Goal: Consume media (video, audio): Consume media (video, audio)

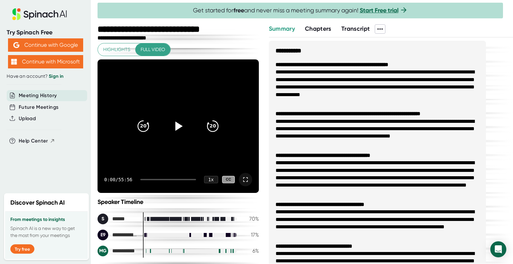
click at [241, 179] on icon at bounding box center [245, 180] width 8 height 8
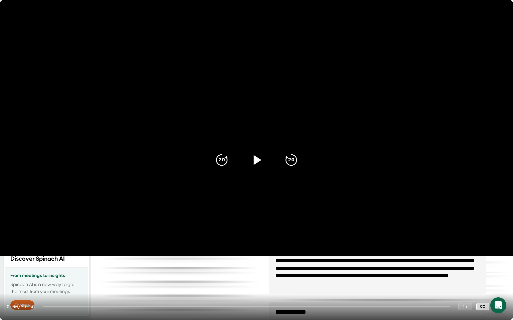
click at [257, 161] on icon at bounding box center [258, 160] width 8 height 10
click at [63, 263] on div at bounding box center [246, 306] width 407 height 1
click at [255, 159] on icon at bounding box center [256, 160] width 17 height 17
click at [253, 158] on icon at bounding box center [256, 160] width 17 height 17
click at [253, 158] on icon at bounding box center [256, 160] width 8 height 10
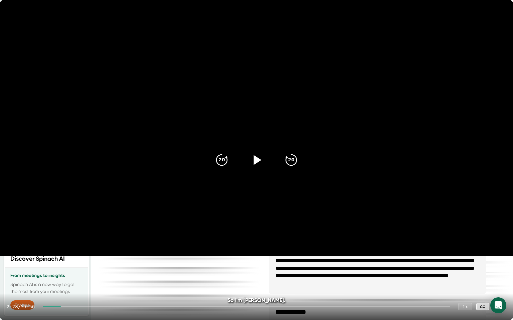
click at [253, 158] on icon at bounding box center [256, 160] width 17 height 17
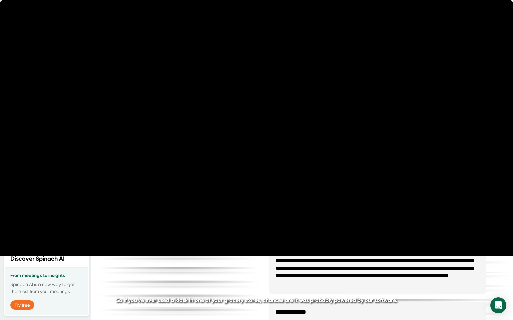
click at [69, 263] on div "2:54 / 55:56 1 x CC" at bounding box center [256, 307] width 513 height 27
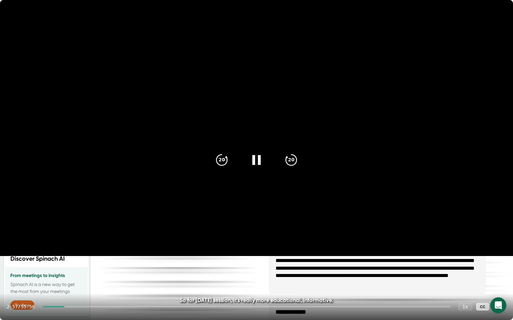
click at [69, 263] on div at bounding box center [246, 306] width 407 height 1
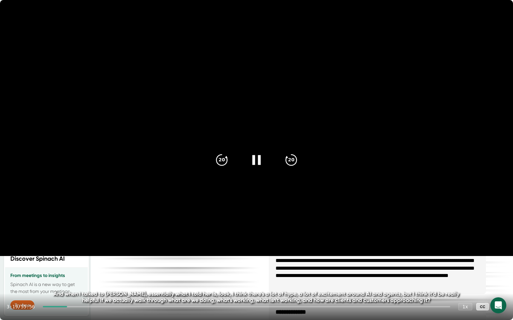
click at [254, 160] on icon at bounding box center [256, 160] width 8 height 10
click at [253, 162] on icon at bounding box center [256, 160] width 17 height 17
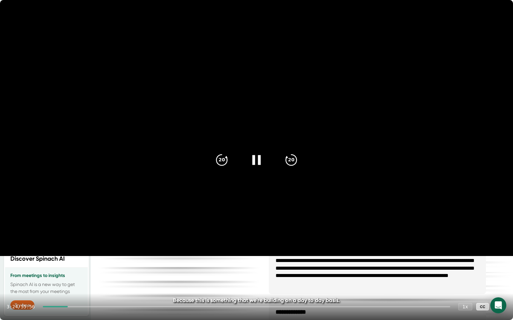
click at [66, 263] on div at bounding box center [55, 306] width 25 height 1
click at [263, 162] on icon at bounding box center [256, 160] width 17 height 17
click at [258, 163] on icon at bounding box center [256, 160] width 17 height 17
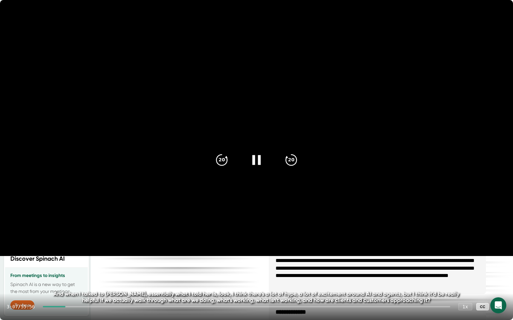
click at [258, 163] on icon at bounding box center [256, 160] width 8 height 10
click at [258, 163] on icon at bounding box center [256, 160] width 17 height 17
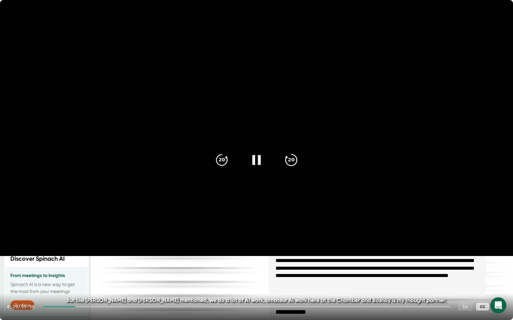
click at [292, 163] on icon "20" at bounding box center [291, 160] width 17 height 17
click at [226, 164] on icon "20" at bounding box center [221, 160] width 17 height 17
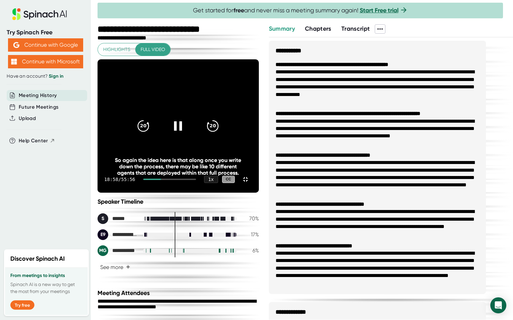
click at [190, 193] on div "18:58 / 55:56 1 x CC" at bounding box center [177, 179] width 161 height 27
click at [188, 180] on div at bounding box center [169, 179] width 53 height 1
click at [221, 134] on icon "20" at bounding box center [212, 126] width 17 height 17
click at [229, 193] on video at bounding box center [177, 125] width 161 height 133
click at [196, 193] on div "19:49 / 55:56 1 x CC" at bounding box center [177, 179] width 161 height 27
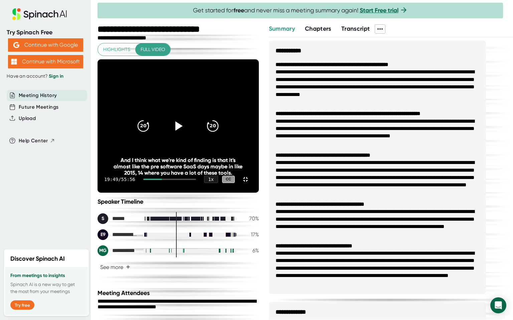
click at [193, 180] on div at bounding box center [169, 179] width 53 height 1
click at [186, 134] on icon at bounding box center [178, 126] width 17 height 17
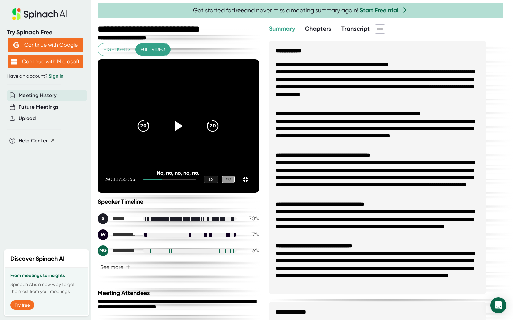
click at [186, 134] on icon at bounding box center [178, 126] width 17 height 17
click at [221, 134] on icon "20" at bounding box center [212, 126] width 17 height 17
click at [249, 184] on icon at bounding box center [245, 180] width 8 height 8
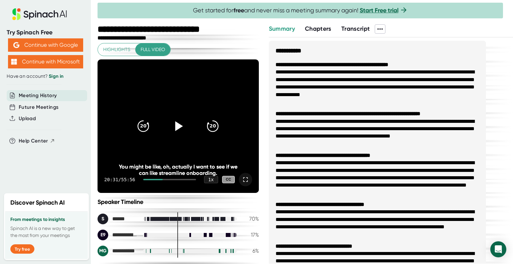
click at [180, 121] on icon at bounding box center [178, 126] width 17 height 17
click at [241, 178] on icon at bounding box center [245, 180] width 8 height 8
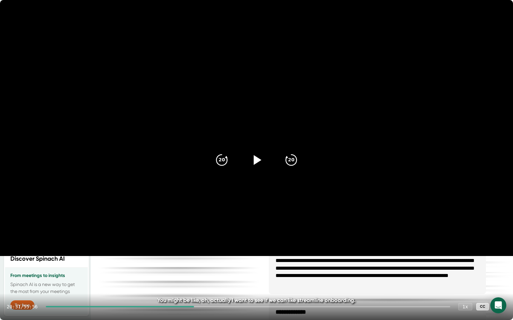
click at [200, 307] on div at bounding box center [248, 306] width 404 height 1
click at [253, 167] on icon at bounding box center [256, 160] width 17 height 17
click at [204, 307] on div at bounding box center [248, 306] width 404 height 1
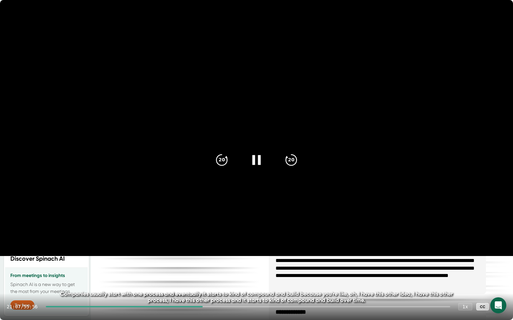
click at [210, 307] on div at bounding box center [248, 306] width 404 height 1
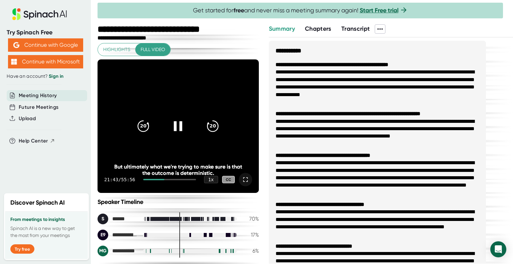
click at [174, 129] on icon at bounding box center [178, 126] width 8 height 10
click at [173, 129] on icon at bounding box center [178, 126] width 17 height 17
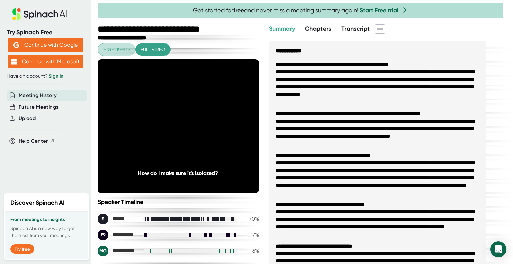
click at [118, 51] on span "Highlights" at bounding box center [116, 49] width 27 height 8
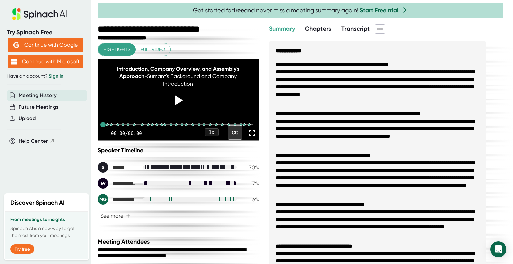
click at [176, 102] on icon at bounding box center [179, 100] width 8 height 10
